Goal: Task Accomplishment & Management: Complete application form

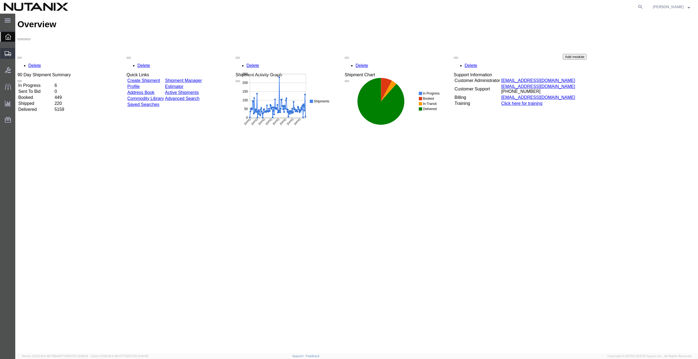
click at [4, 53] on div at bounding box center [7, 53] width 15 height 11
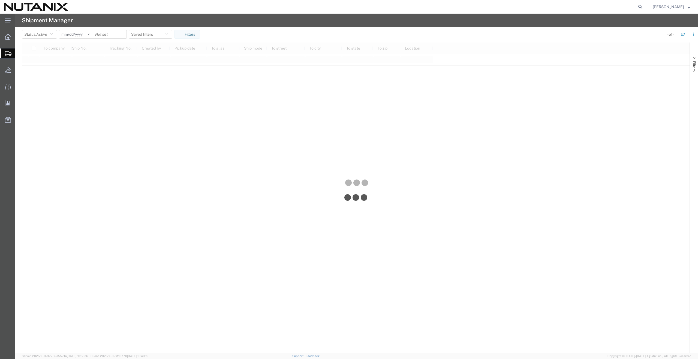
click at [47, 81] on div at bounding box center [356, 198] width 668 height 311
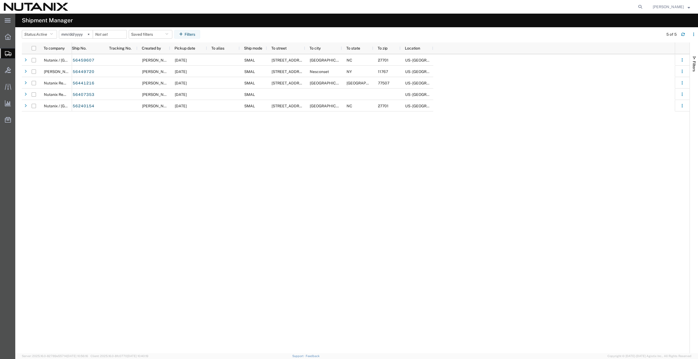
click at [4, 53] on div at bounding box center [7, 54] width 15 height 10
click at [0, 0] on span "Create from Template" at bounding box center [0, 0] width 0 height 0
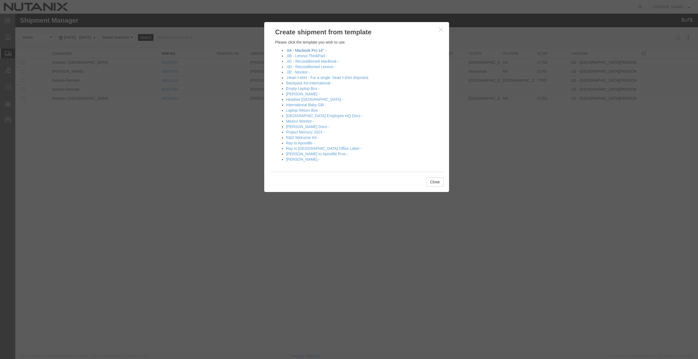
click at [319, 50] on link ".0A - Macbook Pro 14" -" at bounding box center [306, 50] width 40 height 4
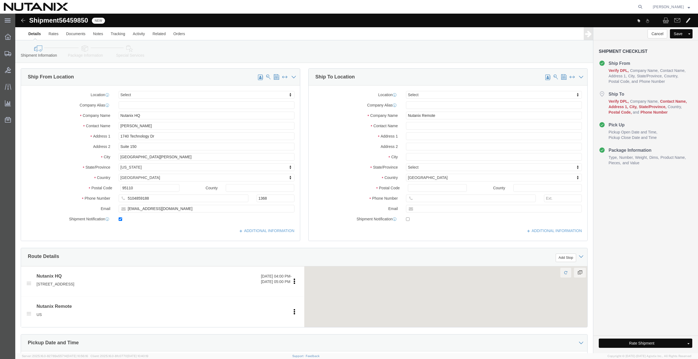
select select
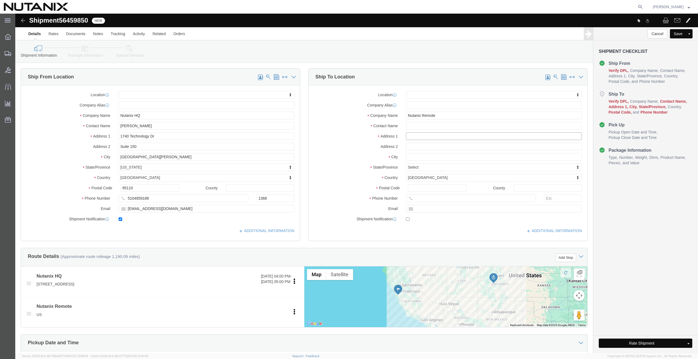
click input "text"
paste input "4165 Ferndale Ln, Fallbrook, CA 92028"
type input "4165 Ferndale Ln, Fallbrook, CA"
select select
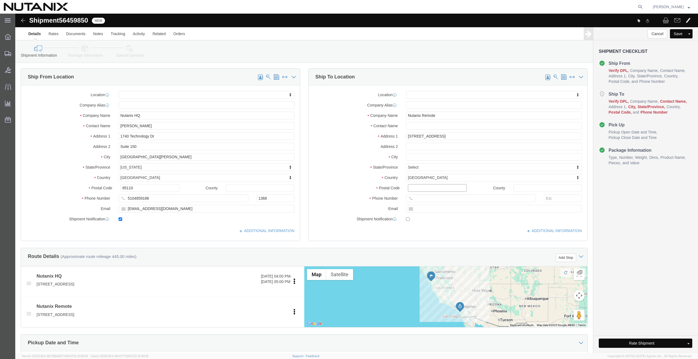
paste input "92028"
type input "92028"
select select
click input "4165 Ferndale Ln, Fallbrook, CA"
type input "4165 Ferndale Ln"
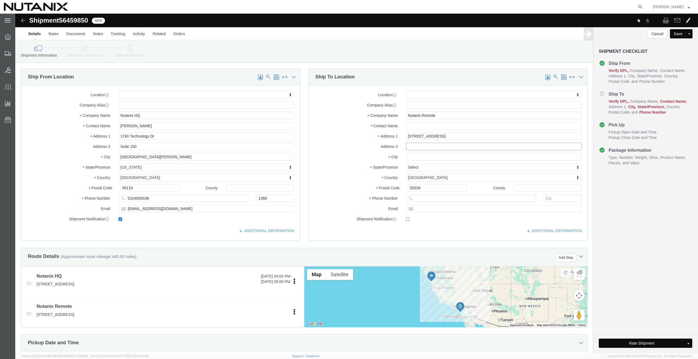
select select
paste input "Fallbrook"
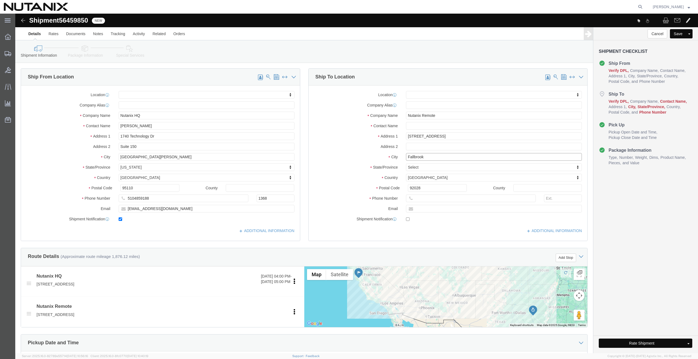
type input "Fallbrook"
select select
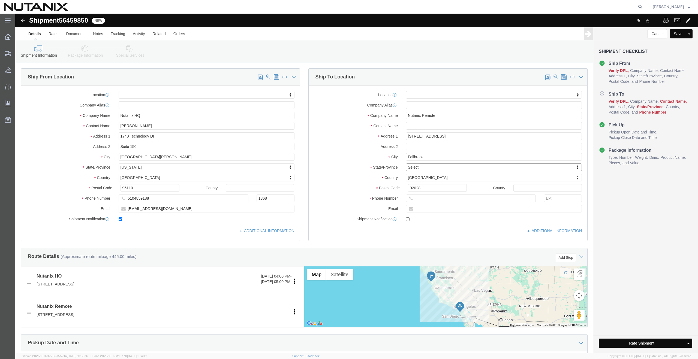
type input "c"
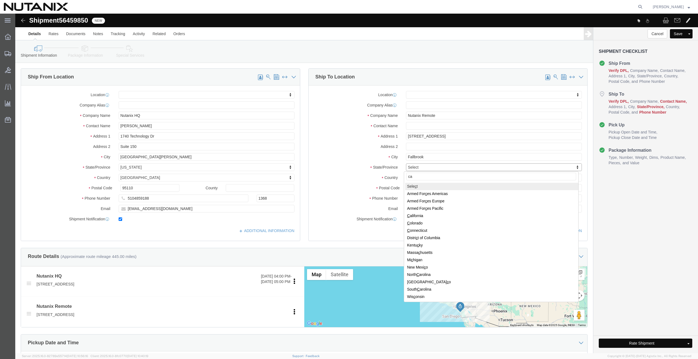
type input "cal"
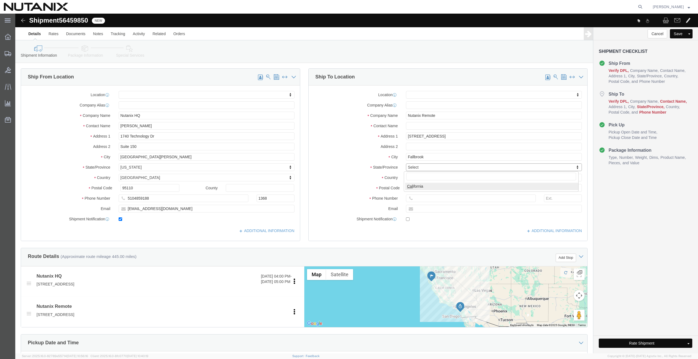
select select
select select "CA"
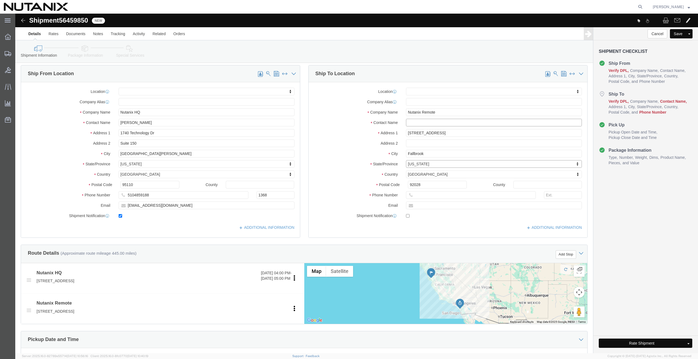
click input "text"
paste input "Tomas Griger"
type input "Tomas Griger"
click input "text"
paste input "tomas.griger@nutanix.com"
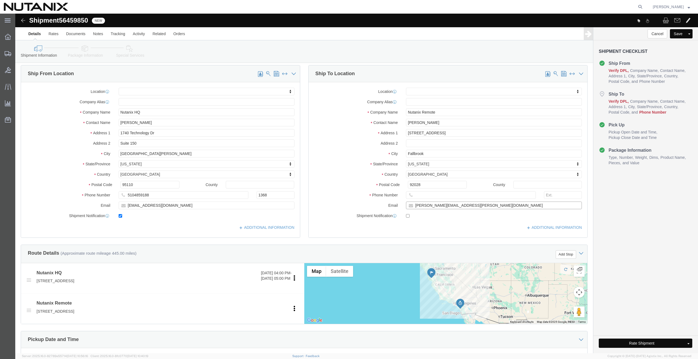
type input "tomas.griger@nutanix.com"
checkbox input "true"
click input "text"
paste input "+1 (928) 814-0301"
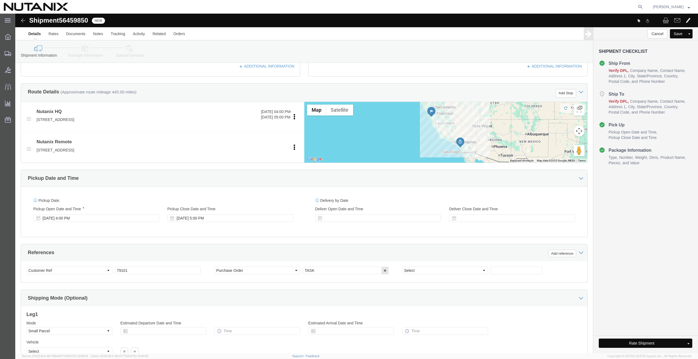
type input "(928) 814-0301"
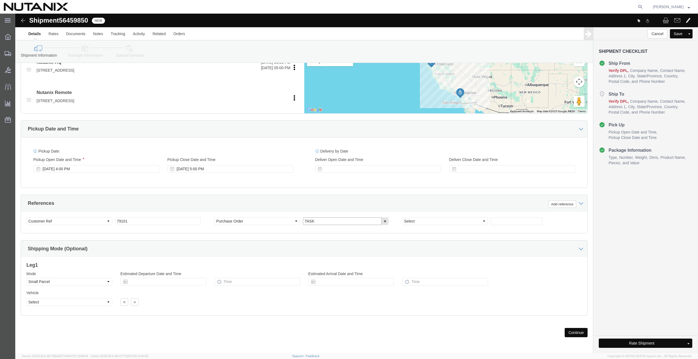
click input "TASK"
paste input "INC1061868"
drag, startPoint x: 324, startPoint y: 208, endPoint x: 254, endPoint y: 200, distance: 70.5
click div "Select Account Type Activity ID Airline Appointment Number ASN Batch Request # …"
paste input "text"
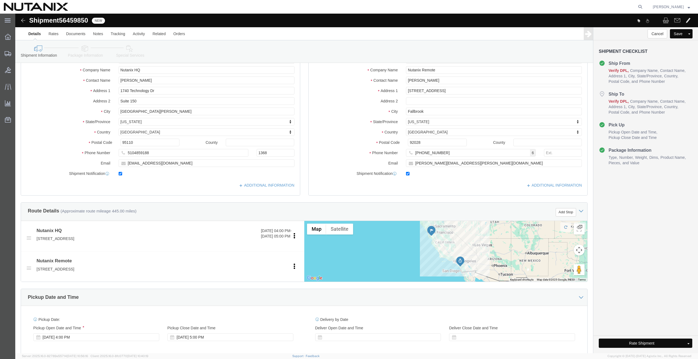
scroll to position [0, 0]
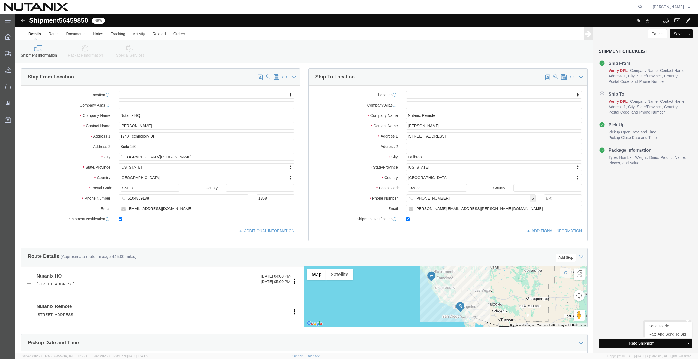
type input "INC1061868"
click button "Rate Shipment"
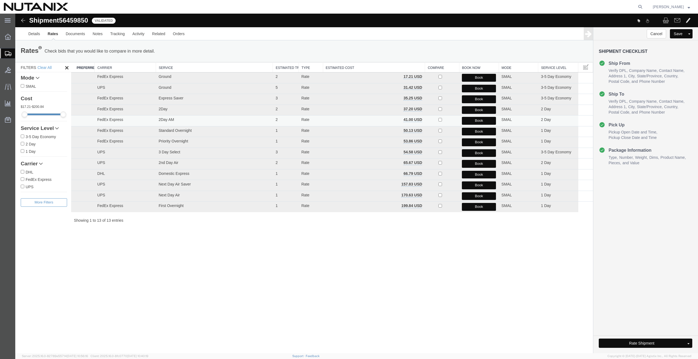
click at [475, 121] on button "Book" at bounding box center [479, 121] width 34 height 8
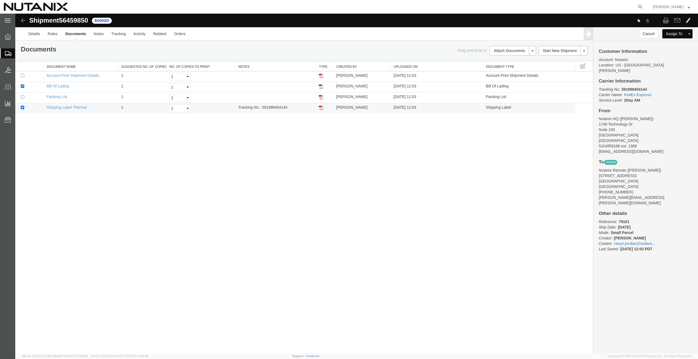
click at [274, 106] on td "Tracking No.: 391998454144" at bounding box center [276, 108] width 81 height 11
click at [649, 35] on button "Cancel" at bounding box center [649, 33] width 20 height 9
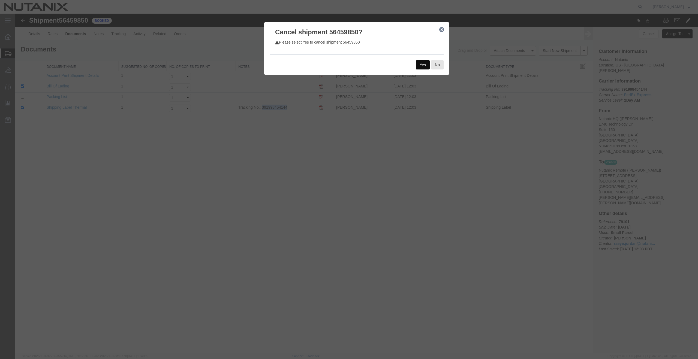
click at [421, 65] on button "Yes" at bounding box center [423, 64] width 14 height 9
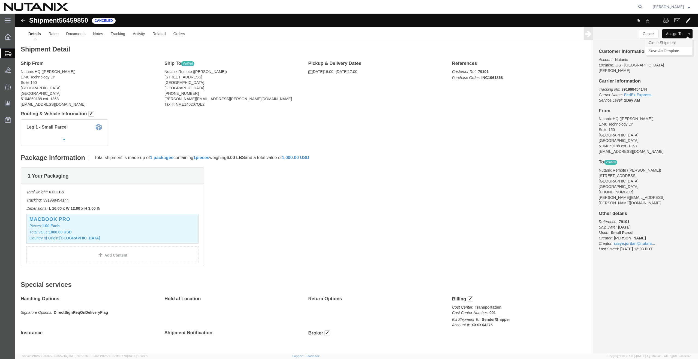
click link "Clone Shipment"
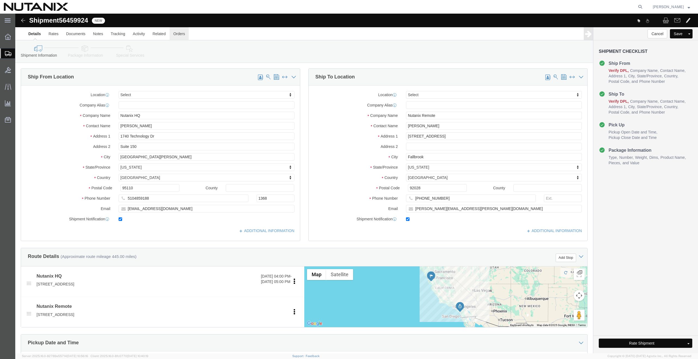
click link "Orders"
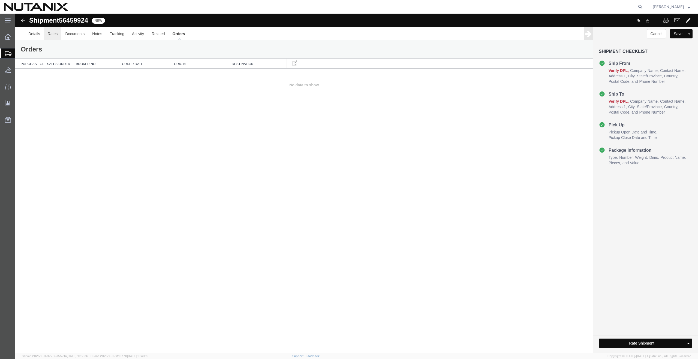
click at [50, 32] on link "Rates" at bounding box center [53, 33] width 18 height 13
click at [32, 34] on link "Details" at bounding box center [34, 33] width 19 height 13
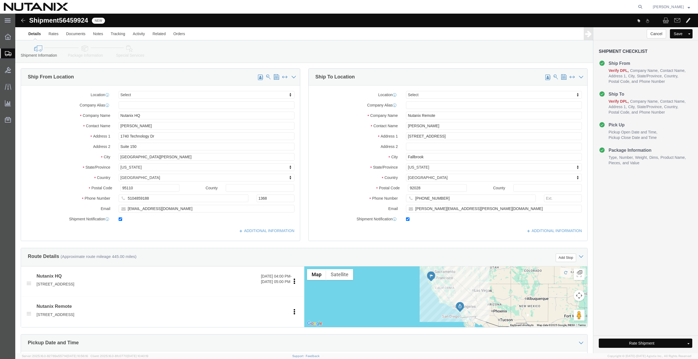
click icon
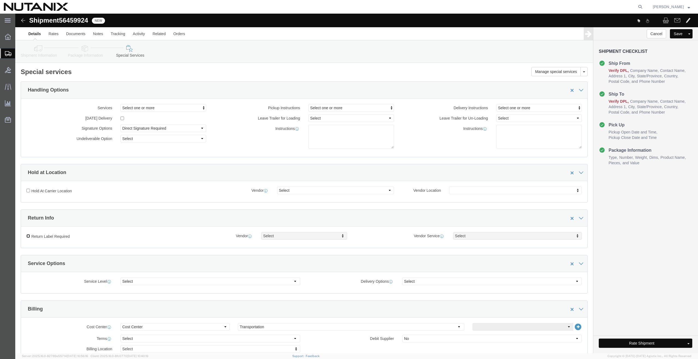
click input "Return Label Required"
checkbox input "true"
select select "12"
drag, startPoint x: 473, startPoint y: 238, endPoint x: 460, endPoint y: 223, distance: 20.1
select select "43"
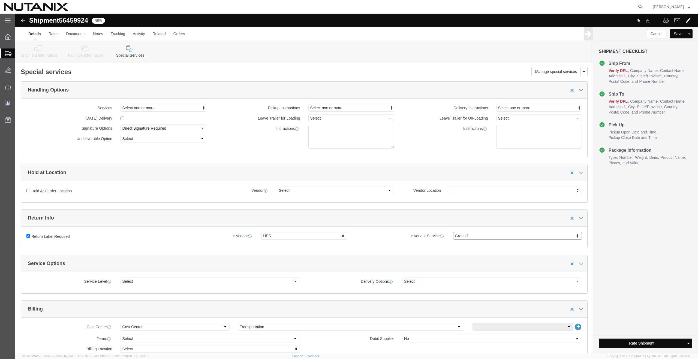
click button "Rate Shipment"
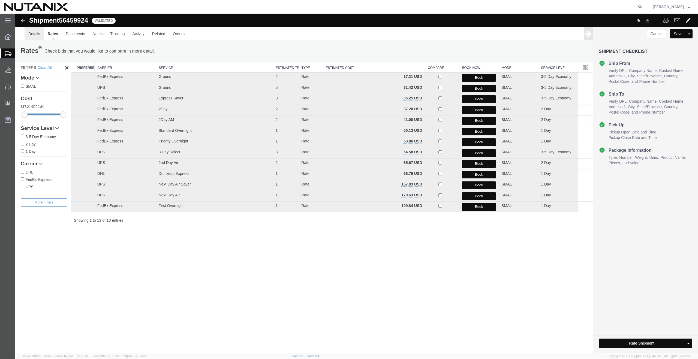
click at [31, 33] on link "Details" at bounding box center [34, 33] width 19 height 13
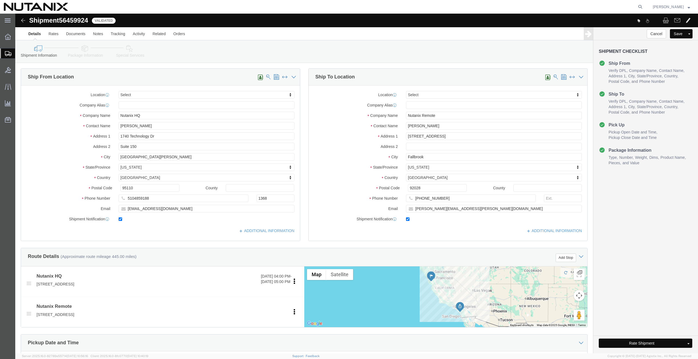
click icon
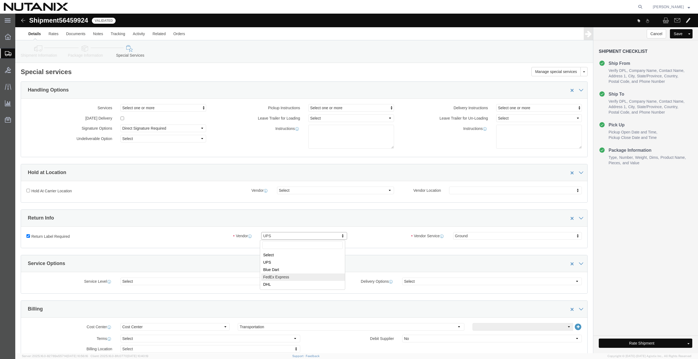
select select "5"
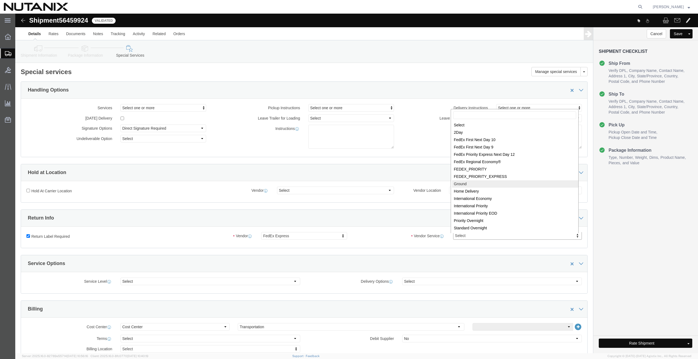
select select "12"
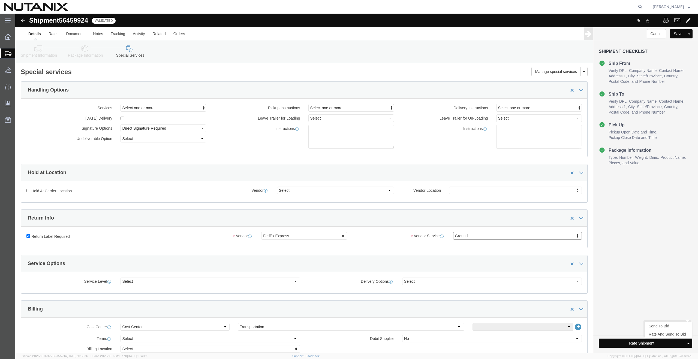
click button "Rate Shipment"
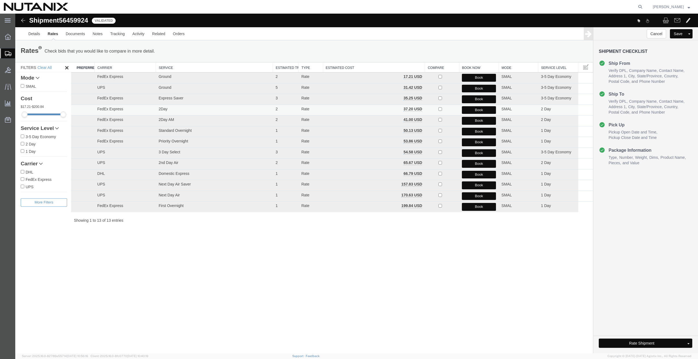
click at [478, 108] on button "Book" at bounding box center [479, 110] width 34 height 8
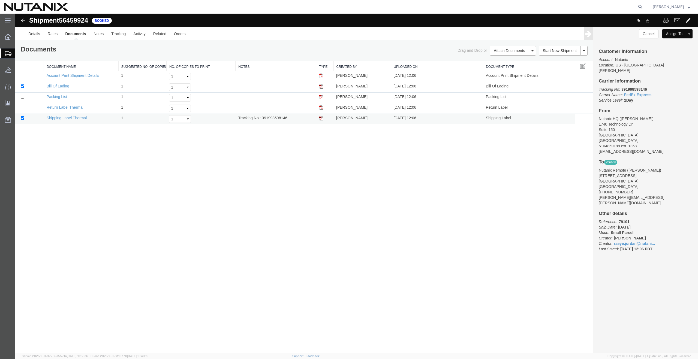
click at [275, 118] on td "Tracking No.: 391998598146" at bounding box center [276, 119] width 81 height 11
copy td "391998598146"
click at [58, 117] on link "Shipping Label Thermal" at bounding box center [67, 118] width 40 height 4
drag, startPoint x: 79, startPoint y: 107, endPoint x: 172, endPoint y: 21, distance: 127.0
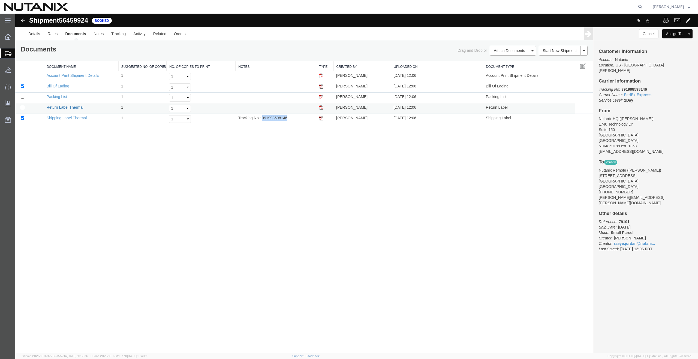
click at [79, 107] on link "Return Label Thermal" at bounding box center [65, 107] width 37 height 4
